Goal: Obtain resource: Download file/media

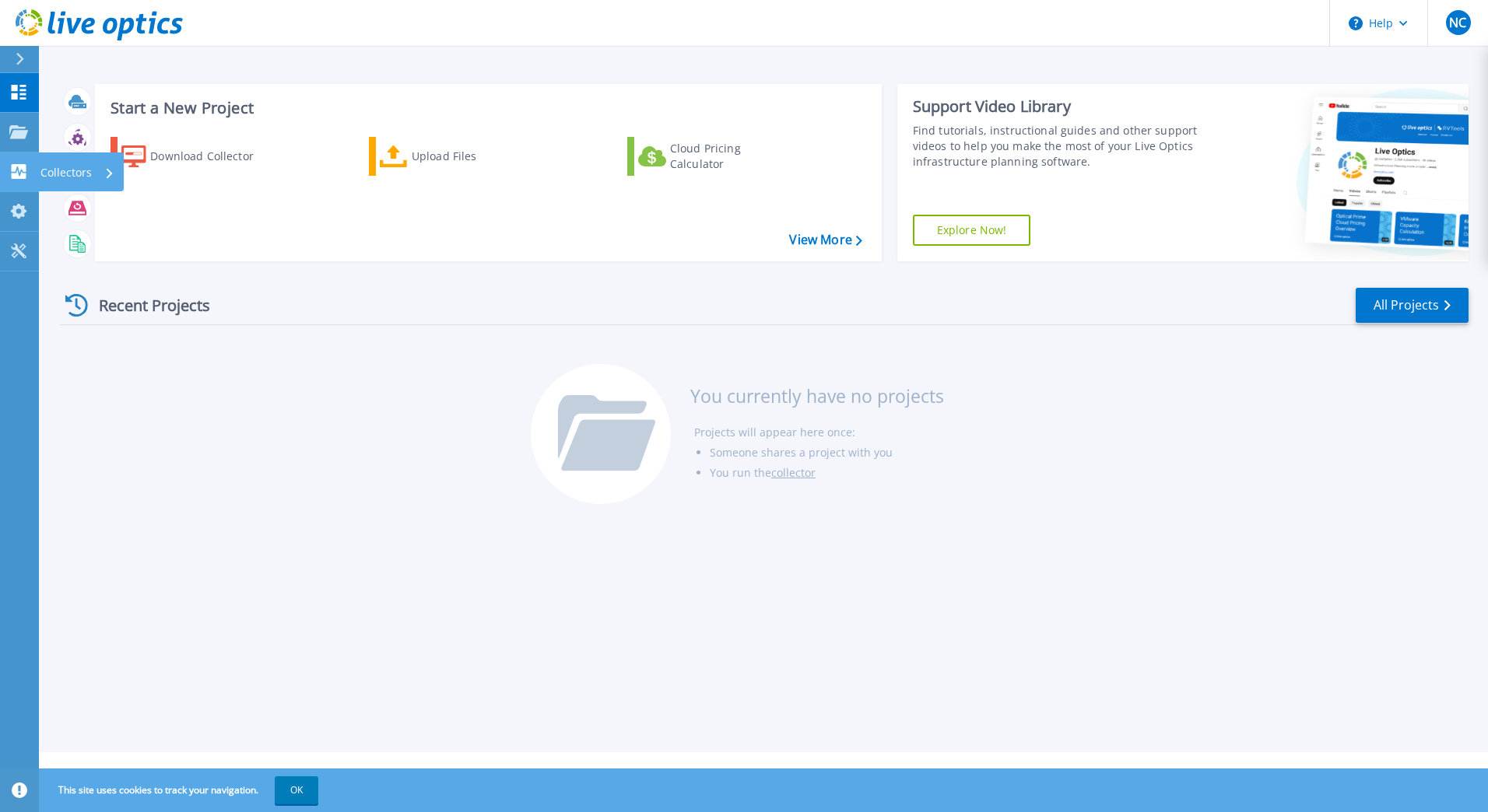
click at [18, 171] on icon at bounding box center [18, 171] width 18 height 15
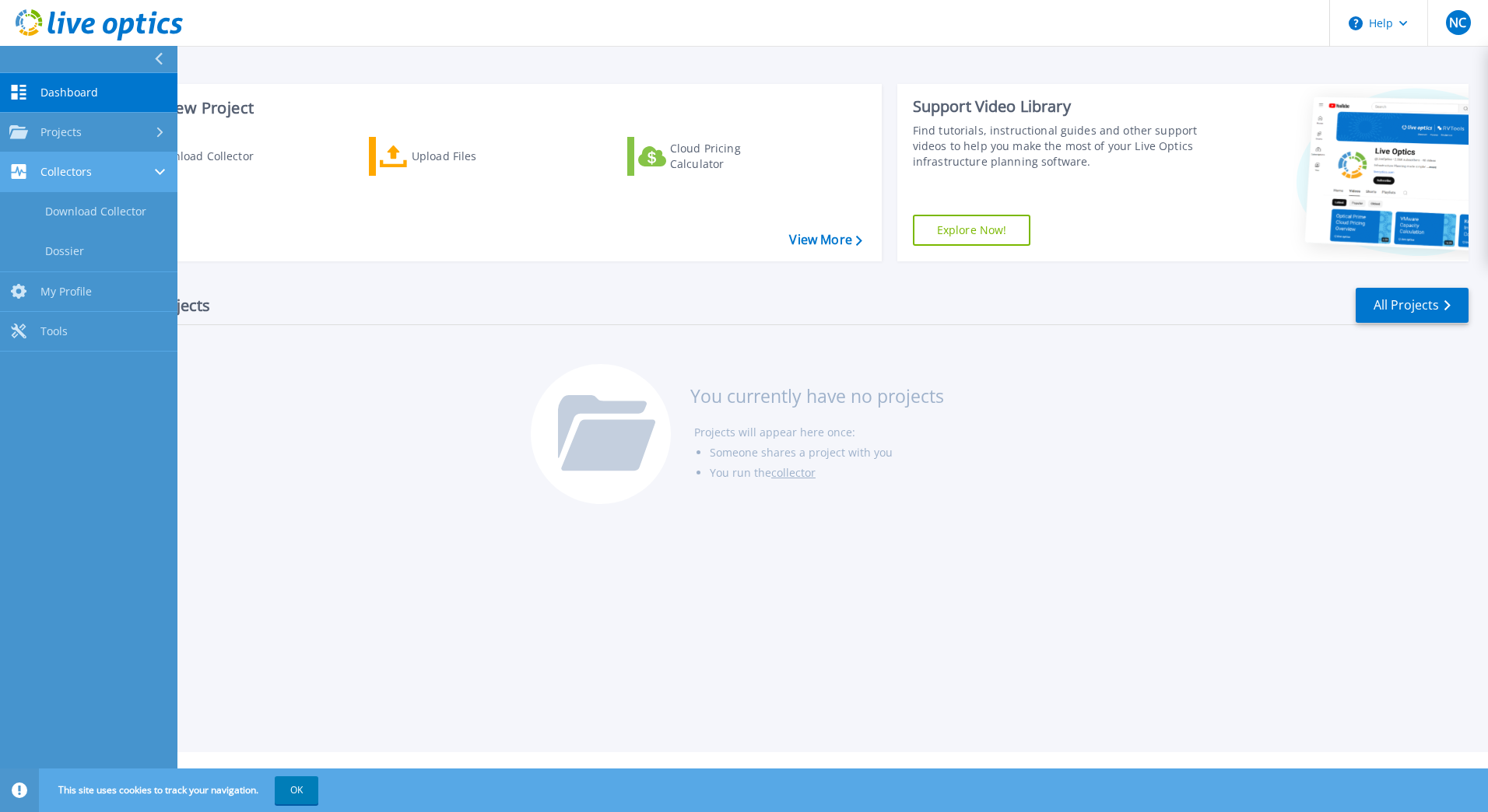
click at [109, 169] on div "Collectors" at bounding box center [89, 171] width 159 height 15
click at [92, 177] on div "Collectors" at bounding box center [89, 171] width 159 height 15
click at [50, 251] on link "Dossier" at bounding box center [88, 252] width 177 height 40
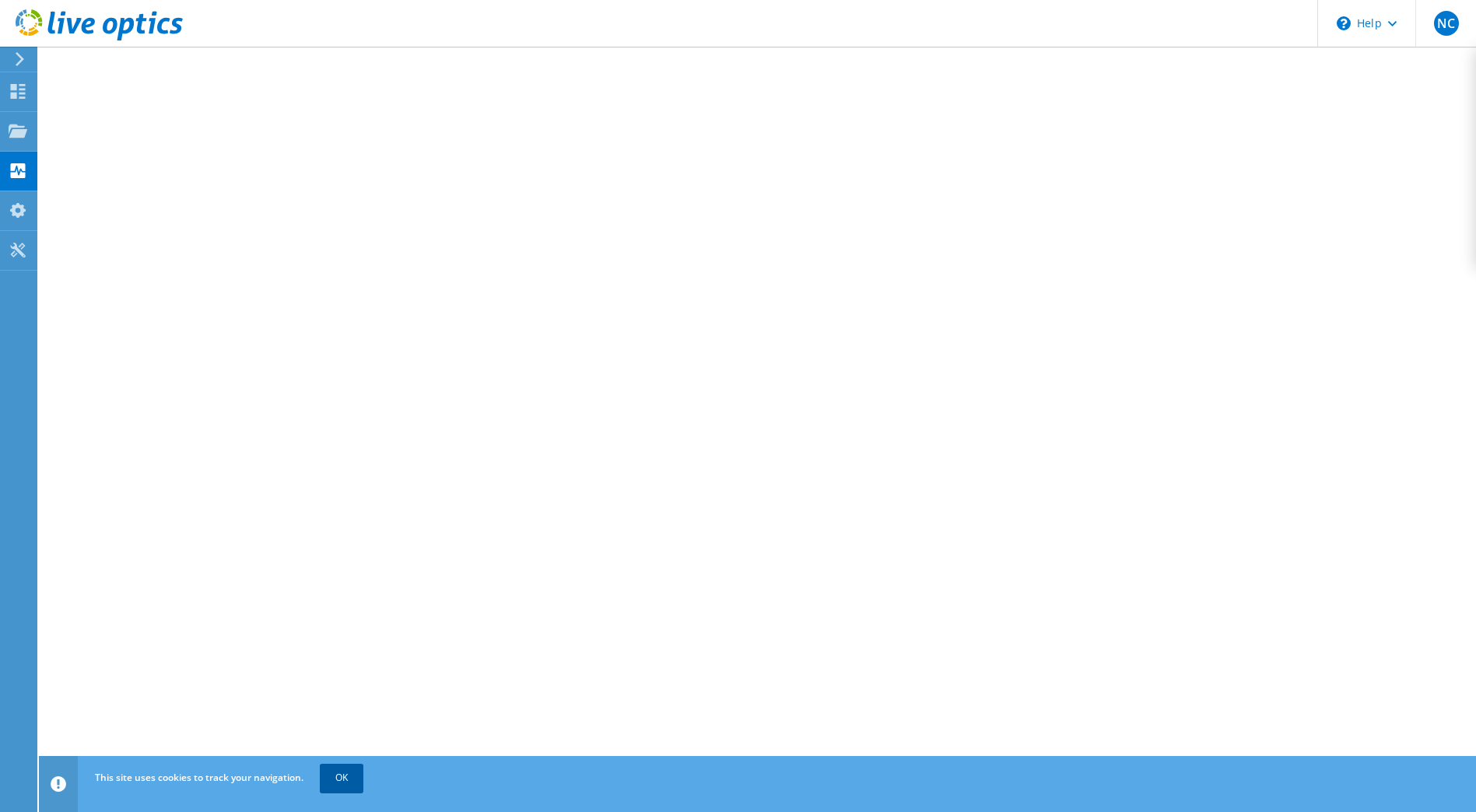
click at [341, 781] on link "OK" at bounding box center [341, 778] width 44 height 28
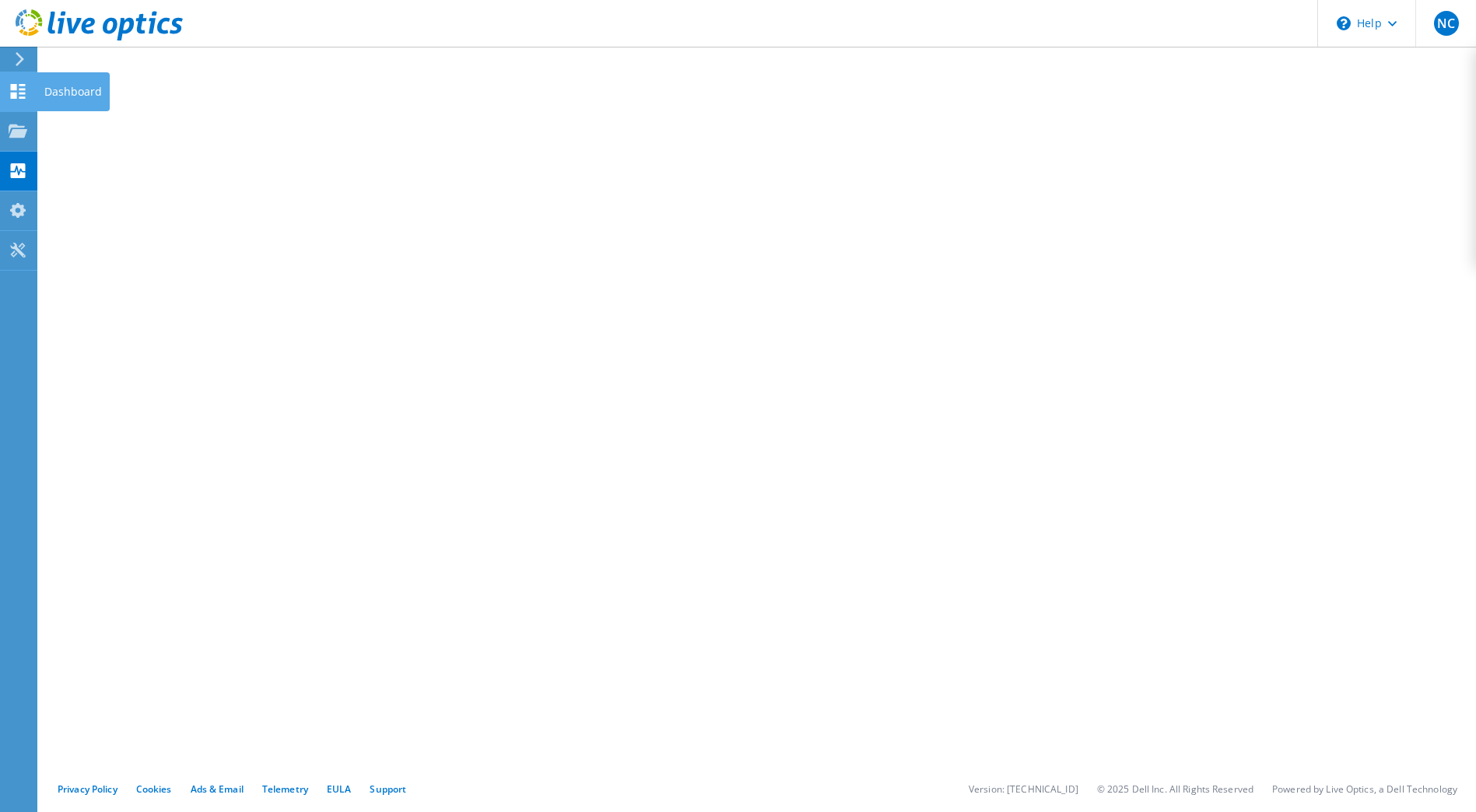
click at [22, 97] on use at bounding box center [18, 91] width 15 height 15
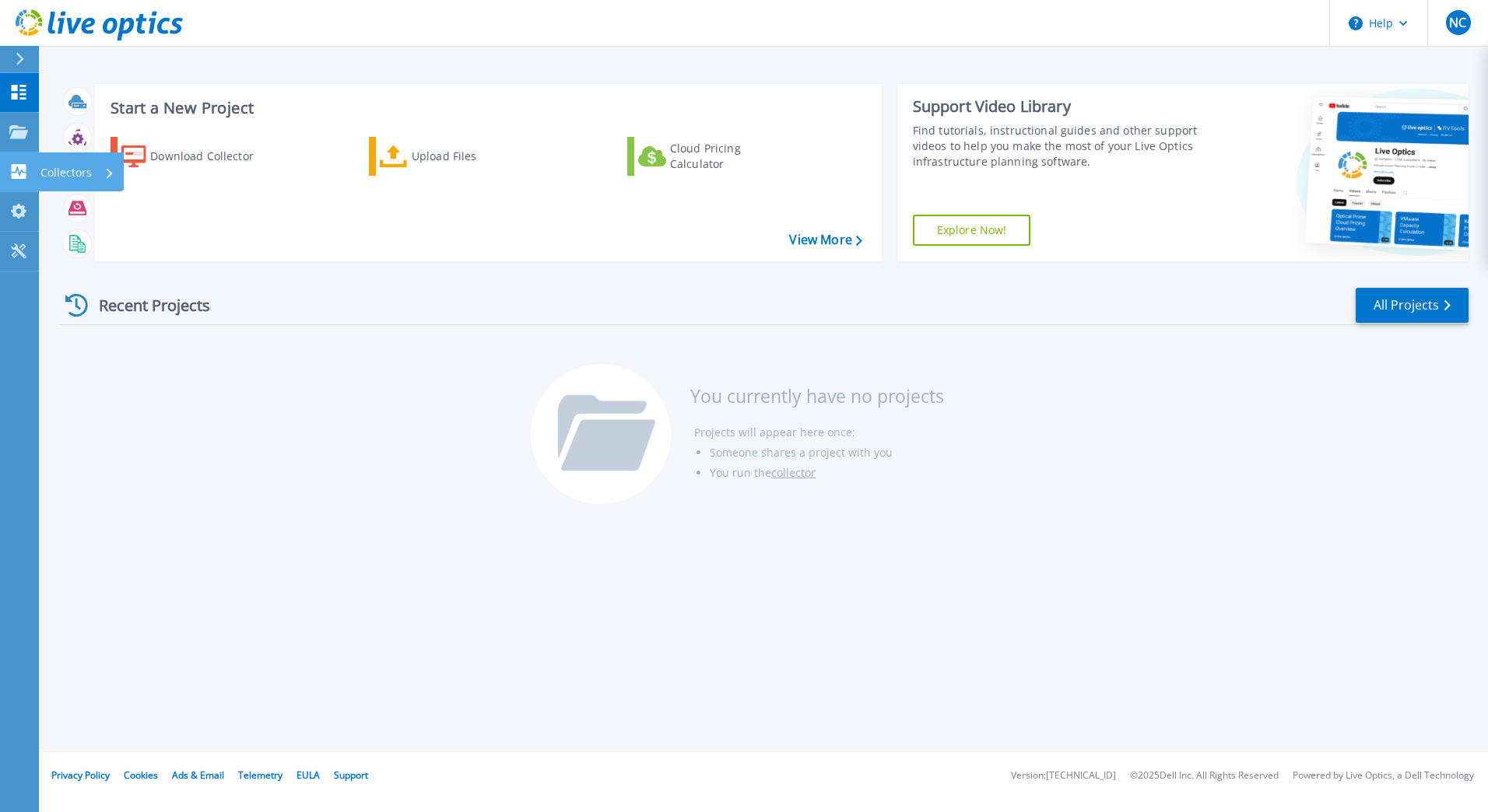
click at [24, 162] on link "Collectors Collectors" at bounding box center [19, 173] width 39 height 40
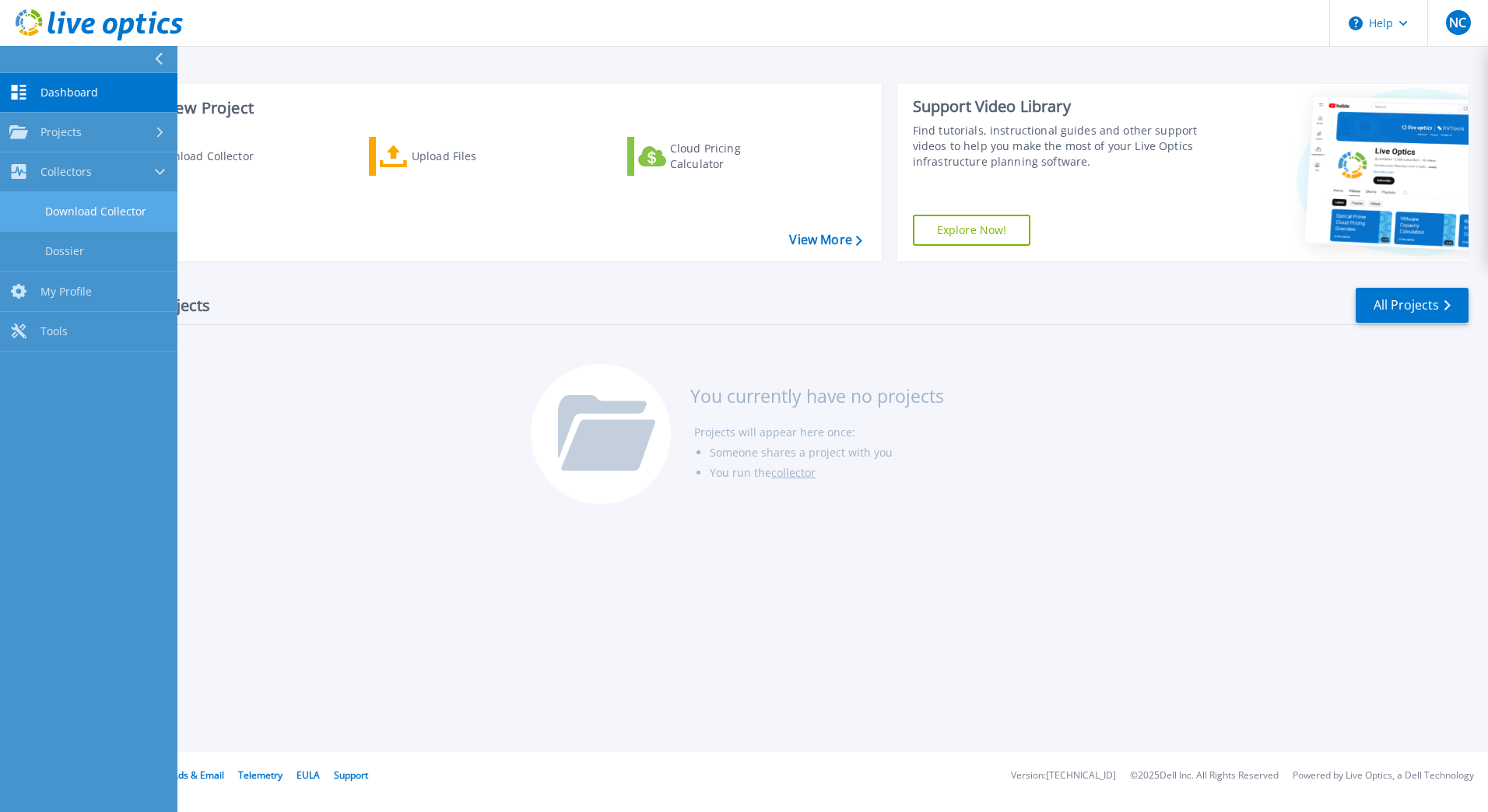
click at [105, 212] on link "Download Collector" at bounding box center [88, 212] width 177 height 40
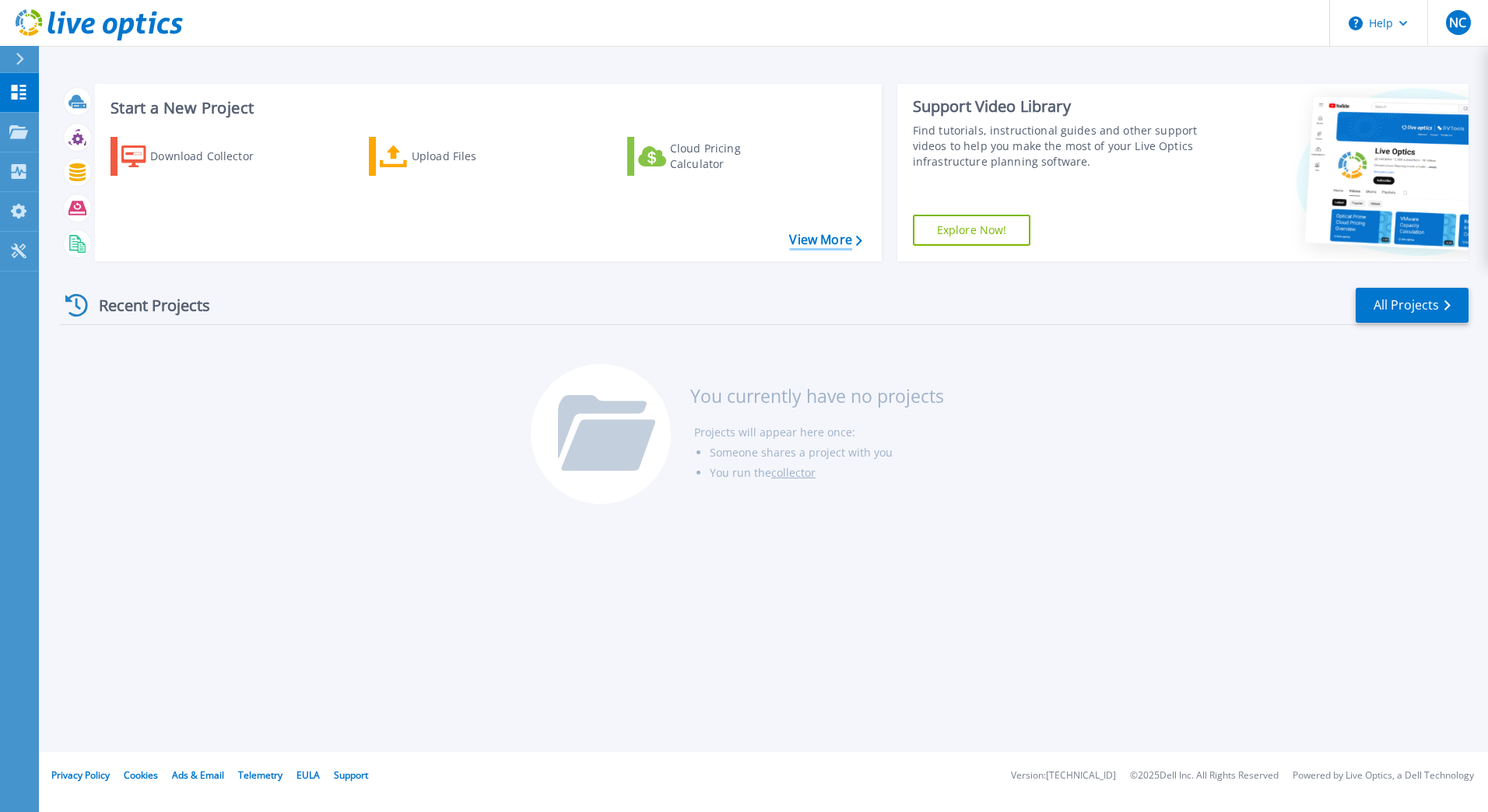
click at [839, 241] on link "View More" at bounding box center [825, 239] width 72 height 15
click at [21, 65] on div at bounding box center [26, 59] width 25 height 26
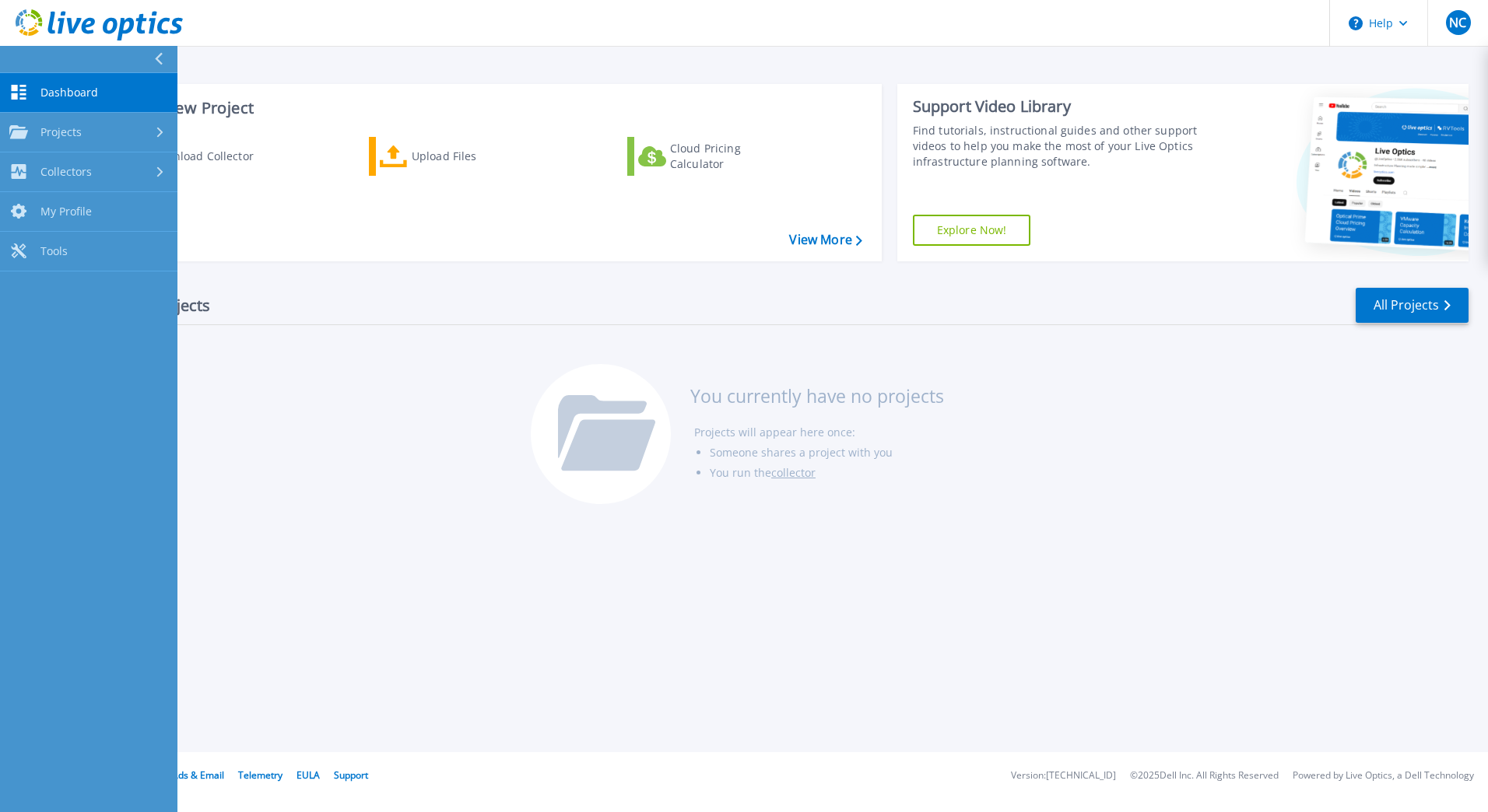
click at [150, 62] on button at bounding box center [88, 60] width 177 height 27
